Goal: Information Seeking & Learning: Learn about a topic

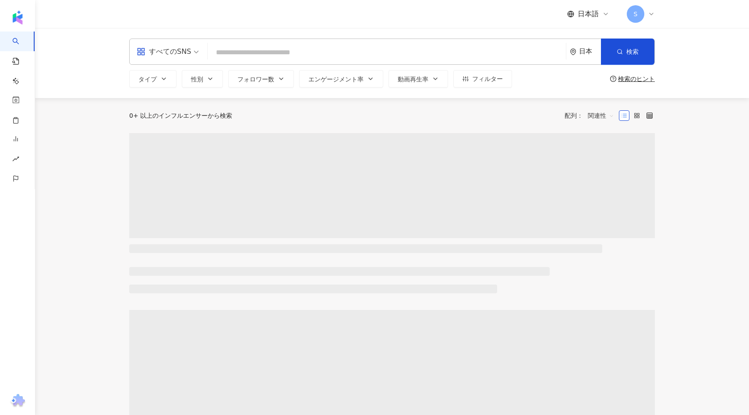
click at [332, 58] on input "search" at bounding box center [386, 52] width 351 height 17
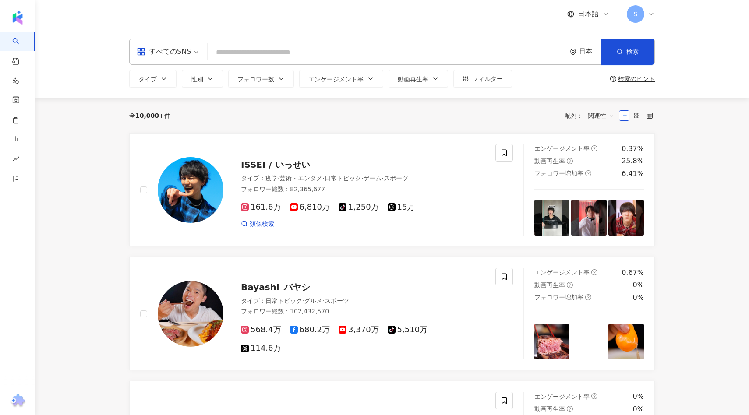
type input "*"
click at [168, 49] on div "すべてのSNS" at bounding box center [164, 52] width 54 height 14
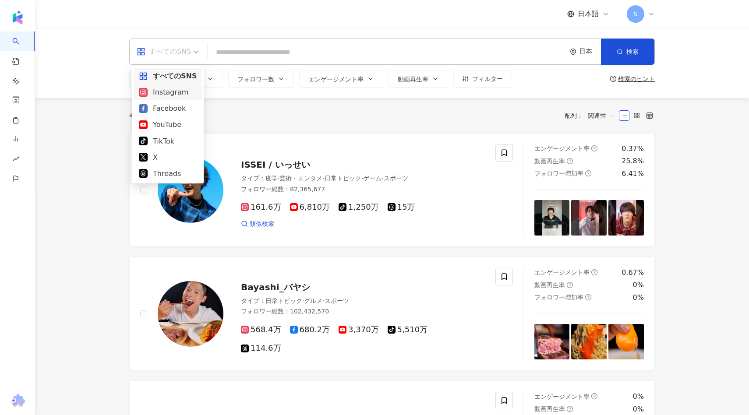
click at [165, 92] on div "Instagram" at bounding box center [168, 92] width 58 height 11
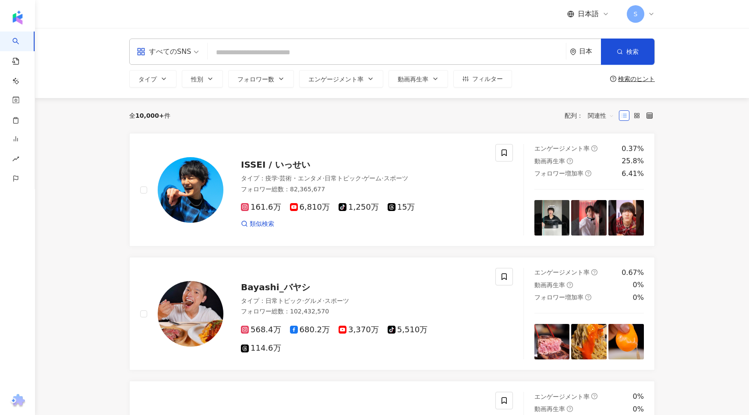
click at [244, 65] on div "all すべてのSNS 日本 検索 タイプ 性別 フォロワー数 エンゲージメント率 動画再生率 フィルター 検索のヒント" at bounding box center [392, 63] width 561 height 49
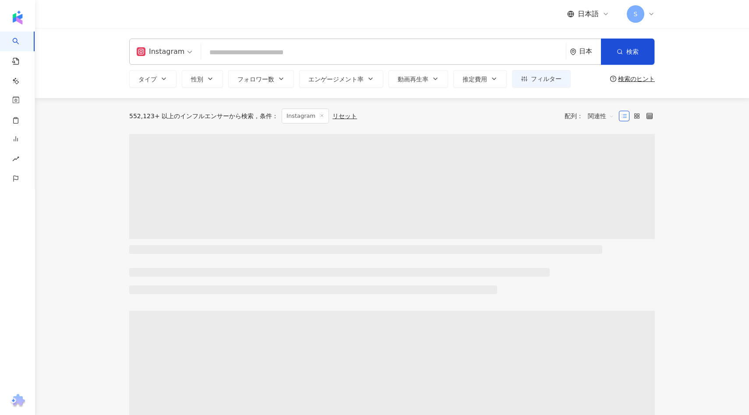
click at [244, 60] on input "search" at bounding box center [384, 52] width 358 height 17
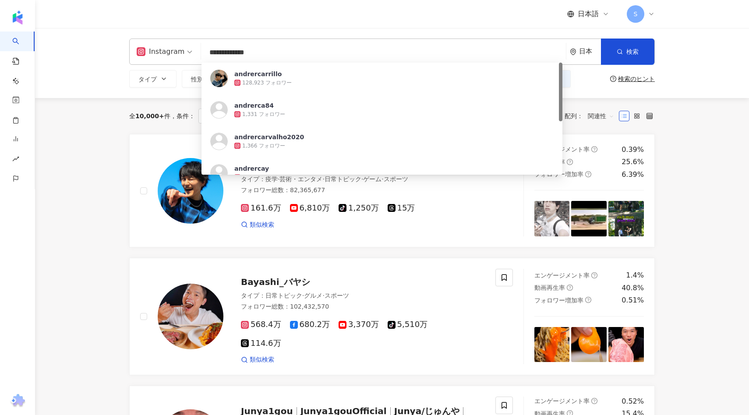
type input "**********"
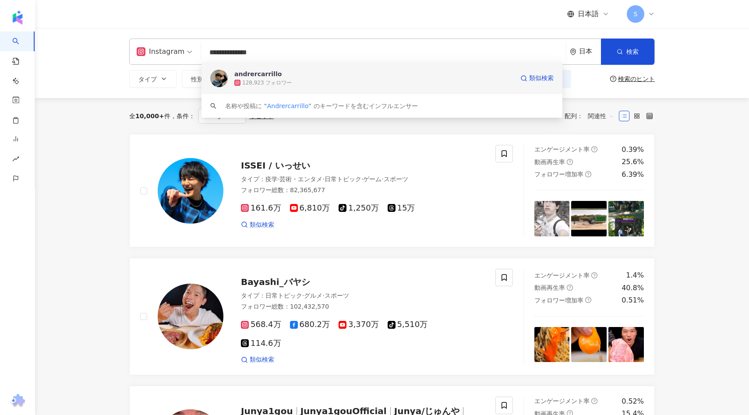
click at [247, 74] on div "andrercarrillo" at bounding box center [257, 74] width 47 height 9
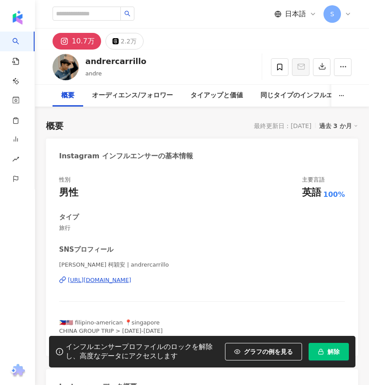
click at [333, 348] on span "解除" at bounding box center [334, 351] width 12 height 7
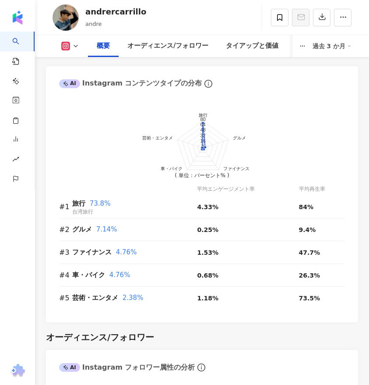
scroll to position [984, 0]
